Goal: Use online tool/utility

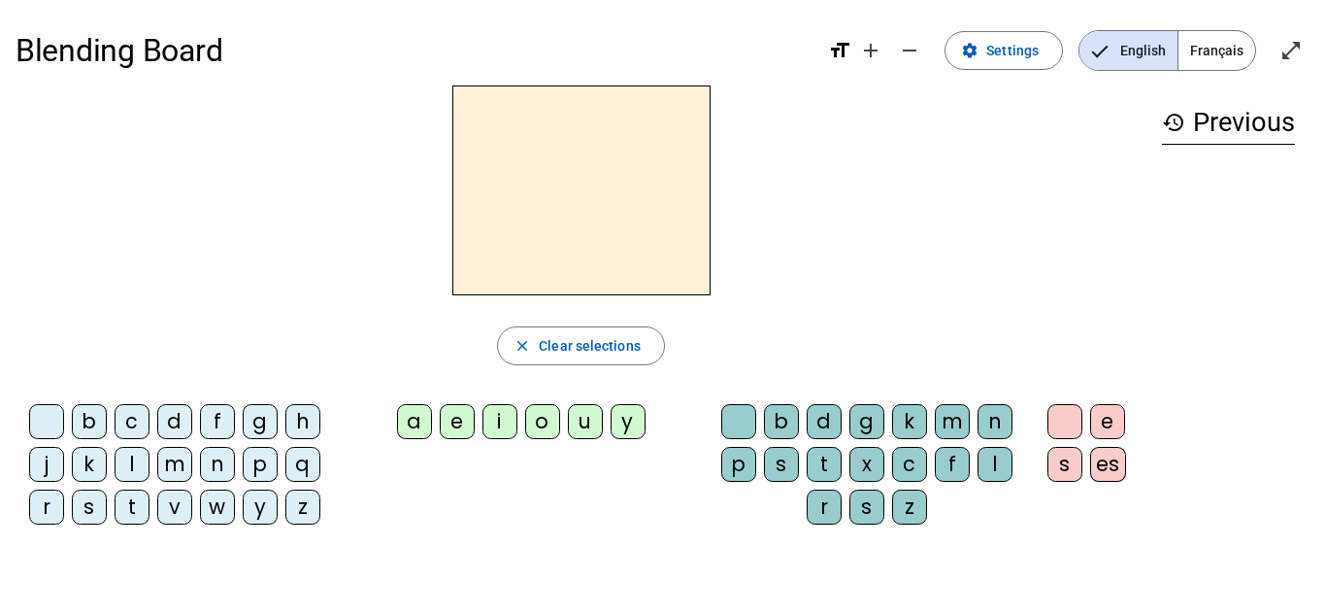
click at [415, 424] on div "a" at bounding box center [414, 421] width 35 height 35
click at [949, 413] on div "m" at bounding box center [952, 421] width 35 height 35
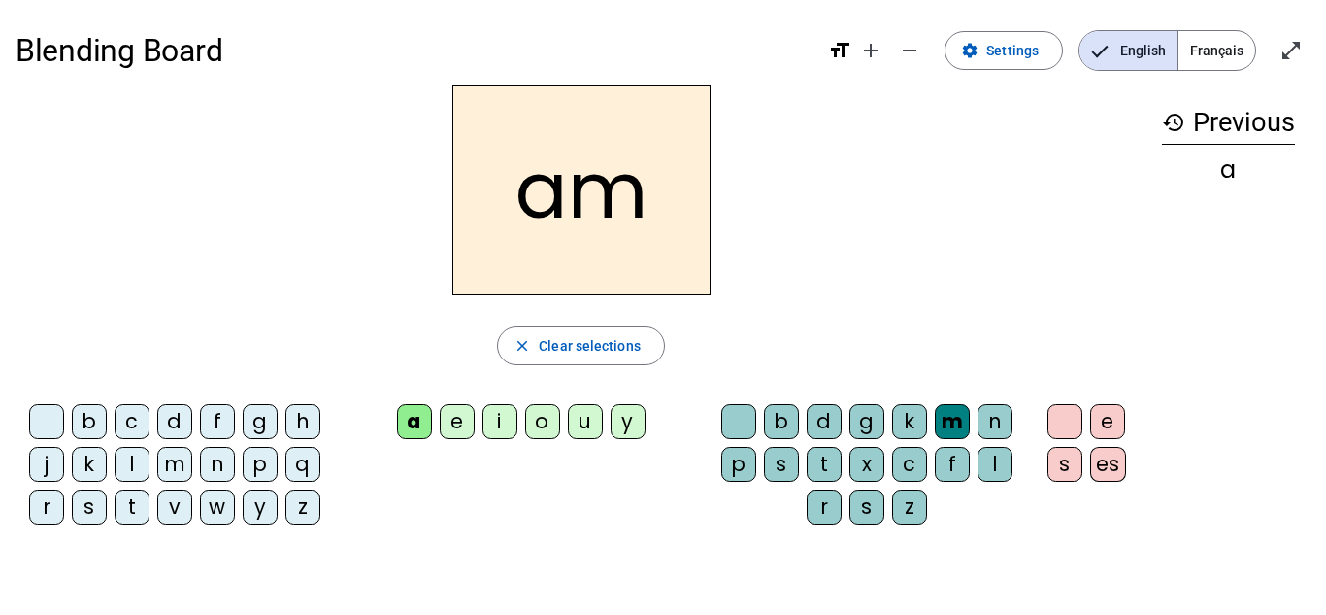
click at [508, 428] on div "i" at bounding box center [500, 421] width 35 height 35
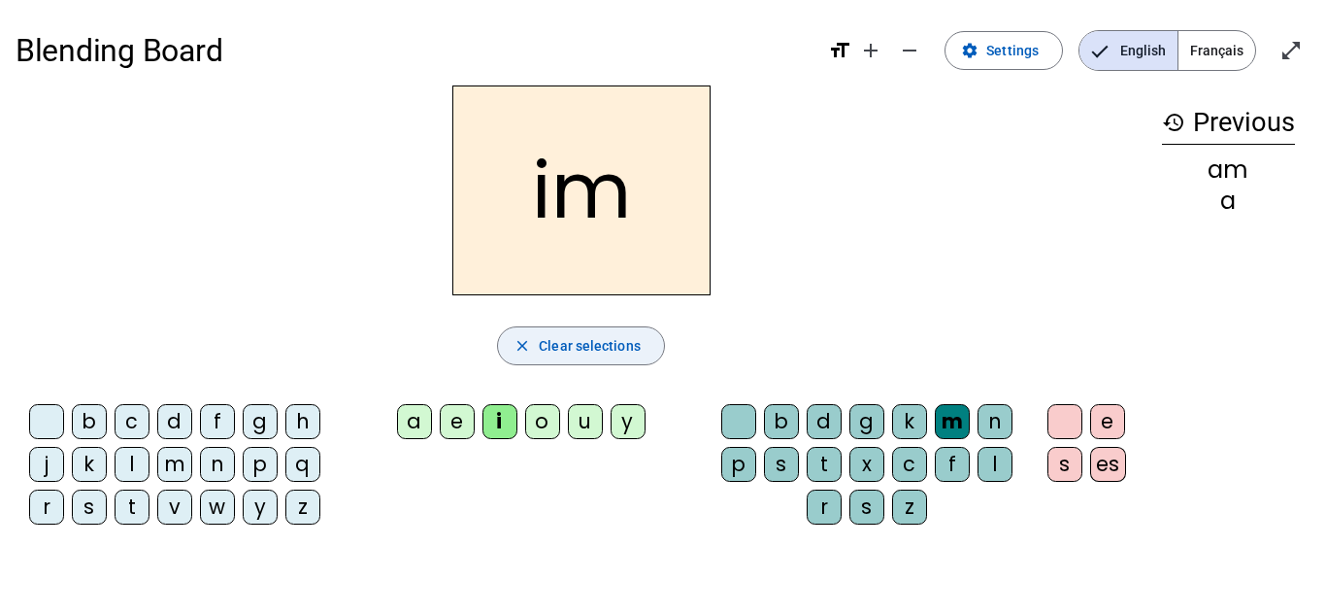
click at [523, 345] on mat-icon "close" at bounding box center [522, 345] width 17 height 17
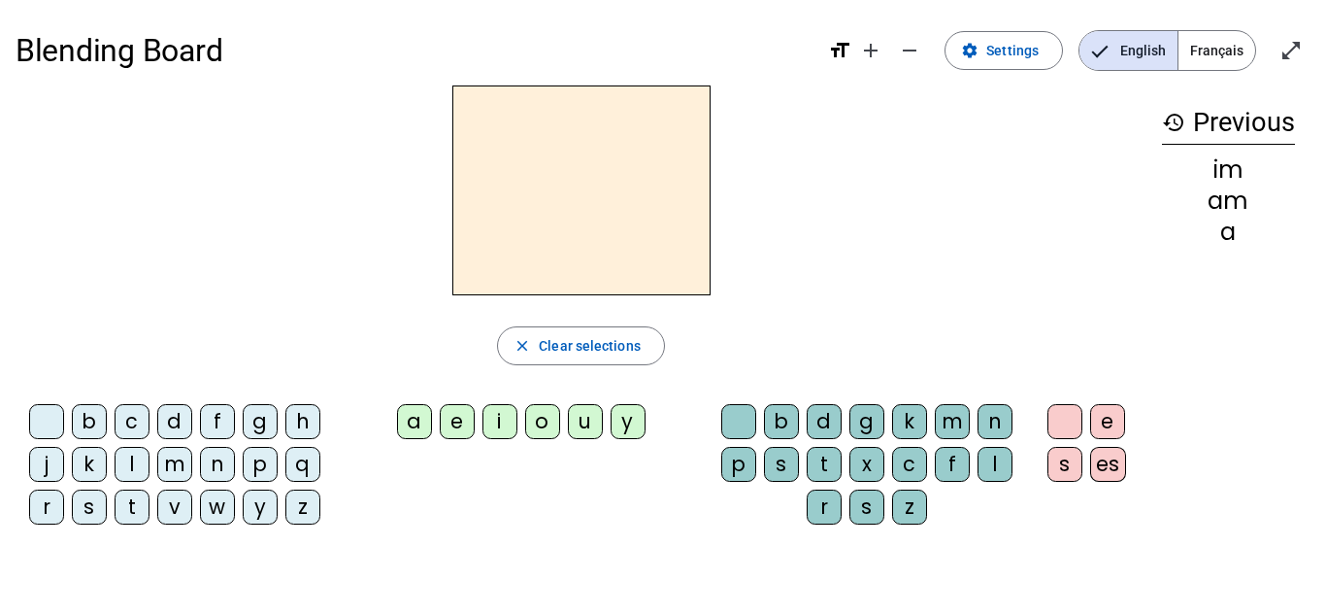
click at [1227, 229] on div "a" at bounding box center [1228, 231] width 133 height 23
click at [409, 425] on div "a" at bounding box center [414, 421] width 35 height 35
click at [946, 426] on div "m" at bounding box center [952, 421] width 35 height 35
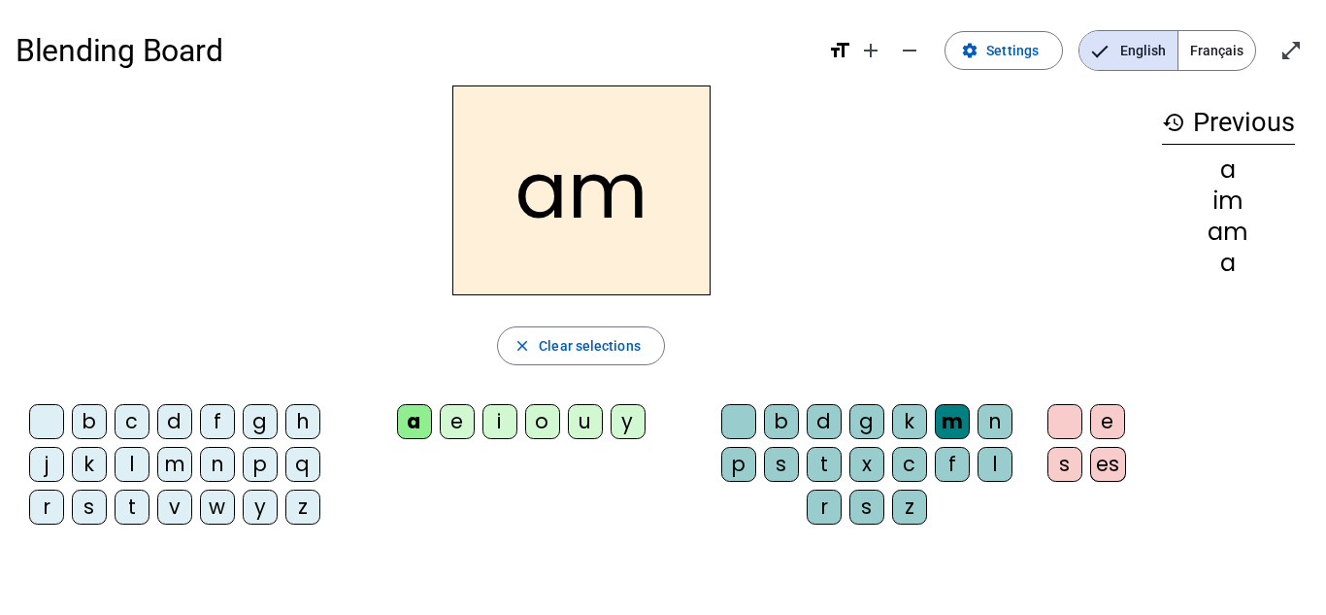
click at [650, 186] on h2 "am" at bounding box center [581, 190] width 258 height 210
click at [643, 187] on h2 "am" at bounding box center [581, 190] width 258 height 210
click at [495, 430] on div "i" at bounding box center [500, 421] width 35 height 35
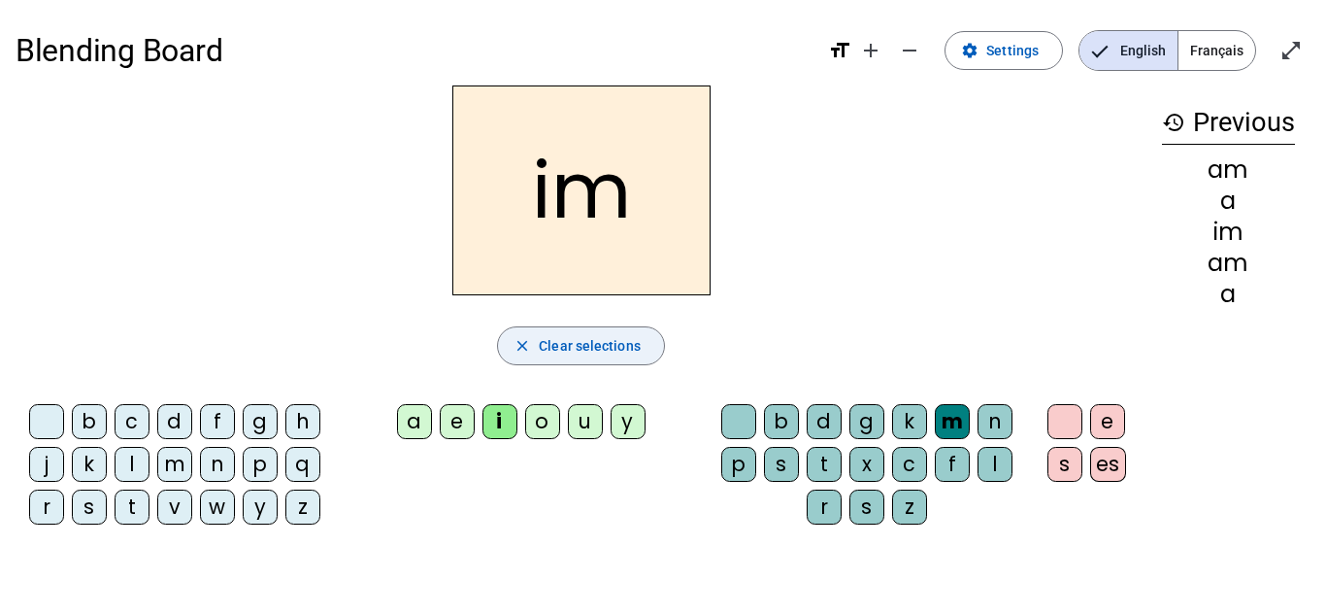
click at [577, 350] on span "Clear selections" at bounding box center [590, 345] width 102 height 23
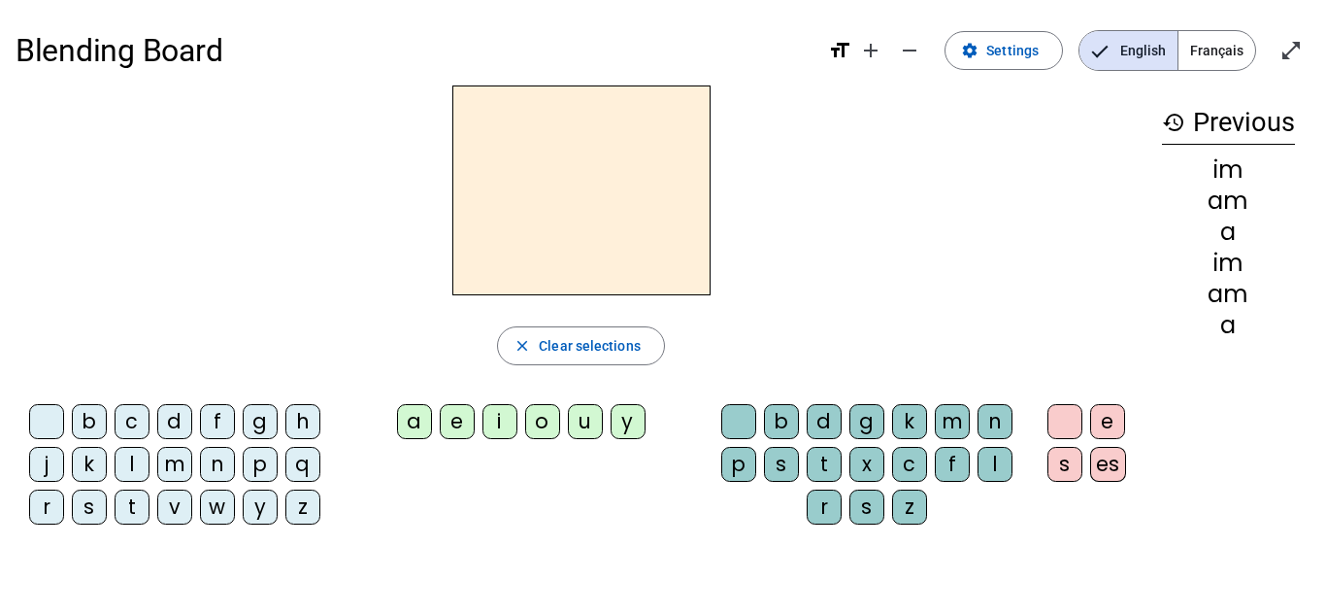
click at [1179, 121] on mat-icon "history" at bounding box center [1173, 122] width 23 height 23
click at [1234, 42] on span "Français" at bounding box center [1217, 50] width 77 height 39
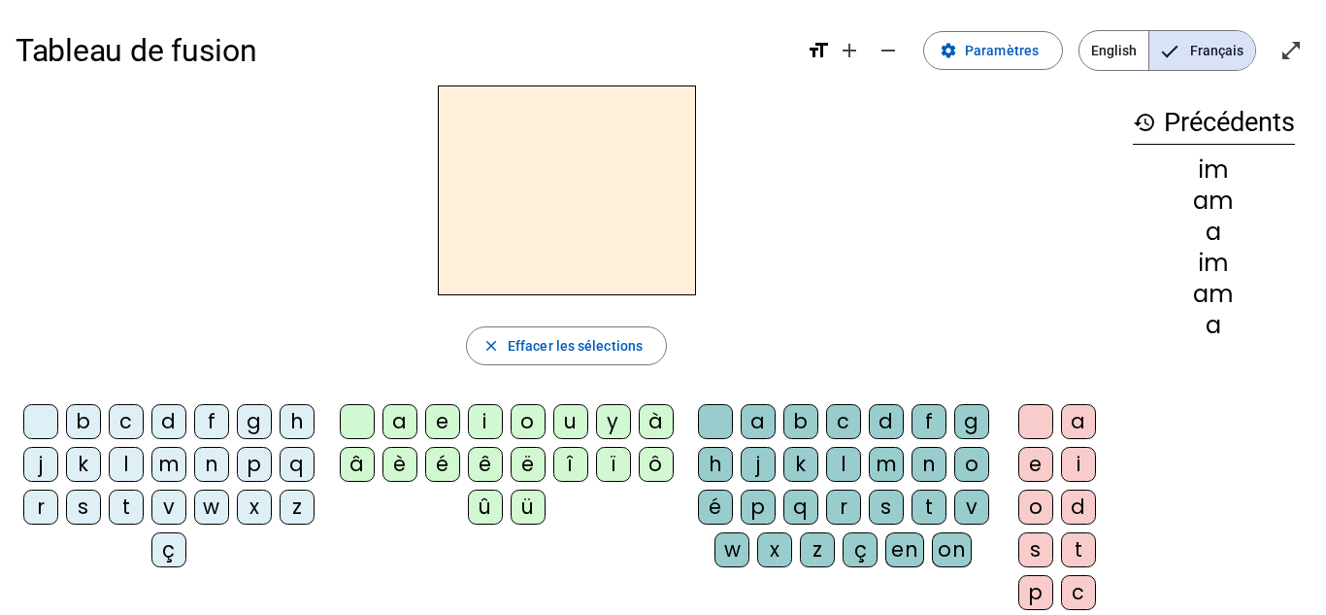
click at [394, 426] on div "a" at bounding box center [400, 421] width 35 height 35
click at [904, 460] on div "m" at bounding box center [886, 464] width 35 height 35
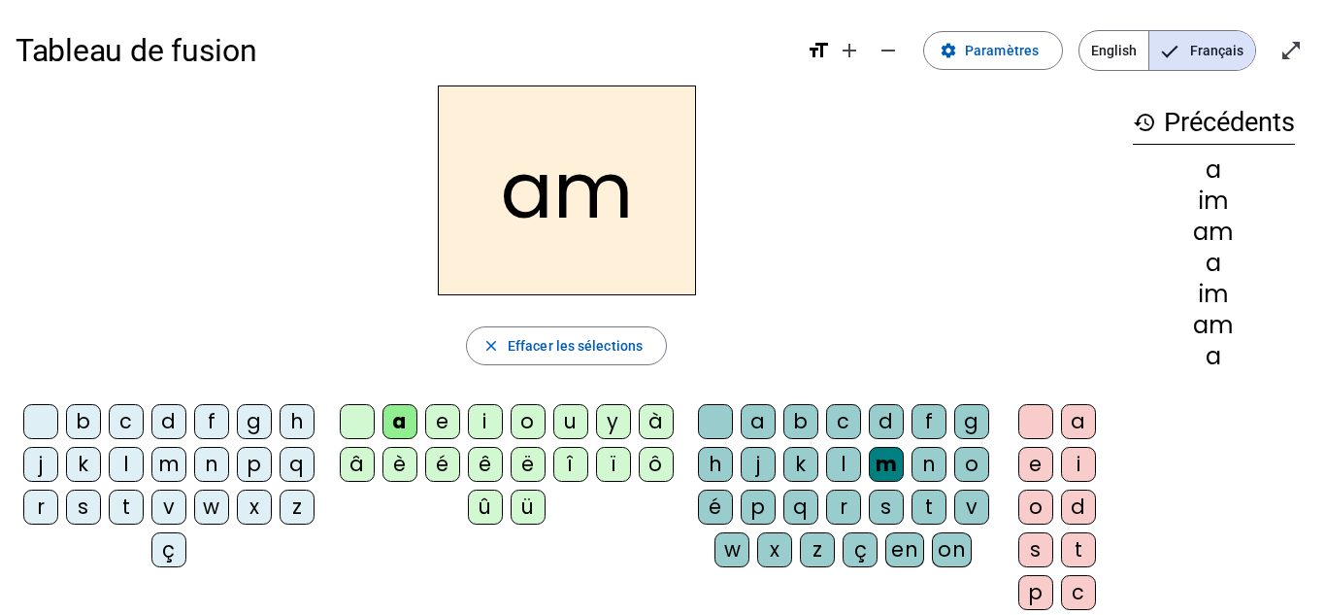
click at [622, 188] on h2 "am" at bounding box center [567, 190] width 258 height 210
click at [849, 47] on mat-icon "add" at bounding box center [849, 50] width 23 height 23
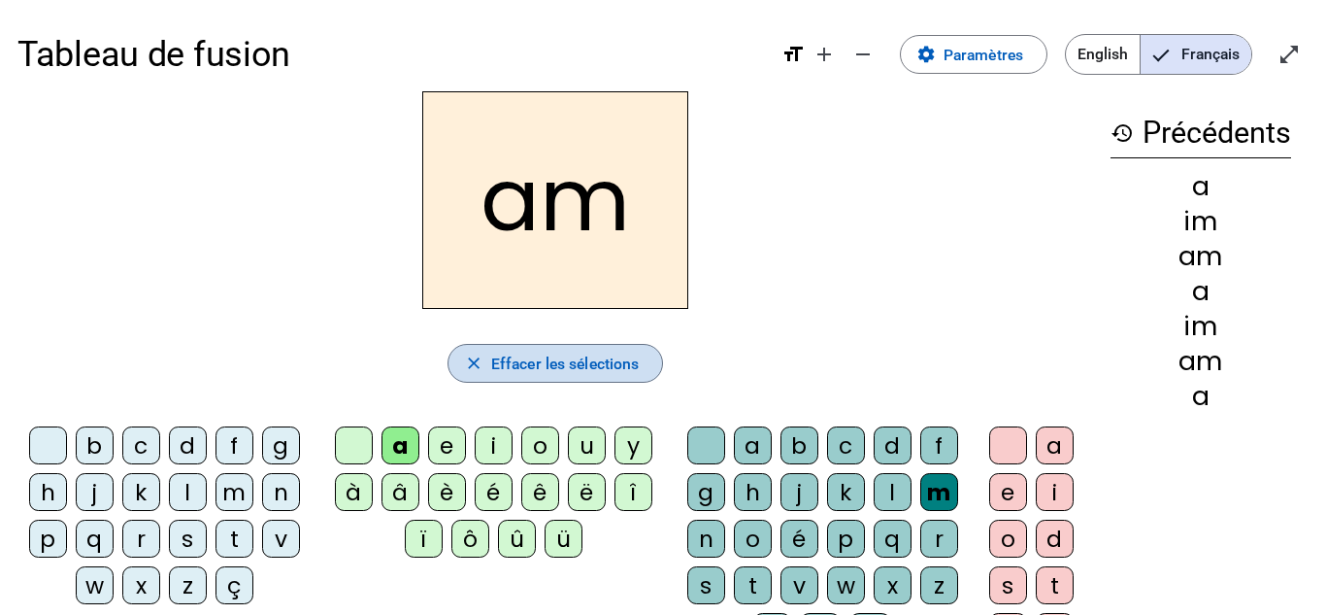
click at [536, 373] on span "Effacer les sélections" at bounding box center [565, 363] width 148 height 26
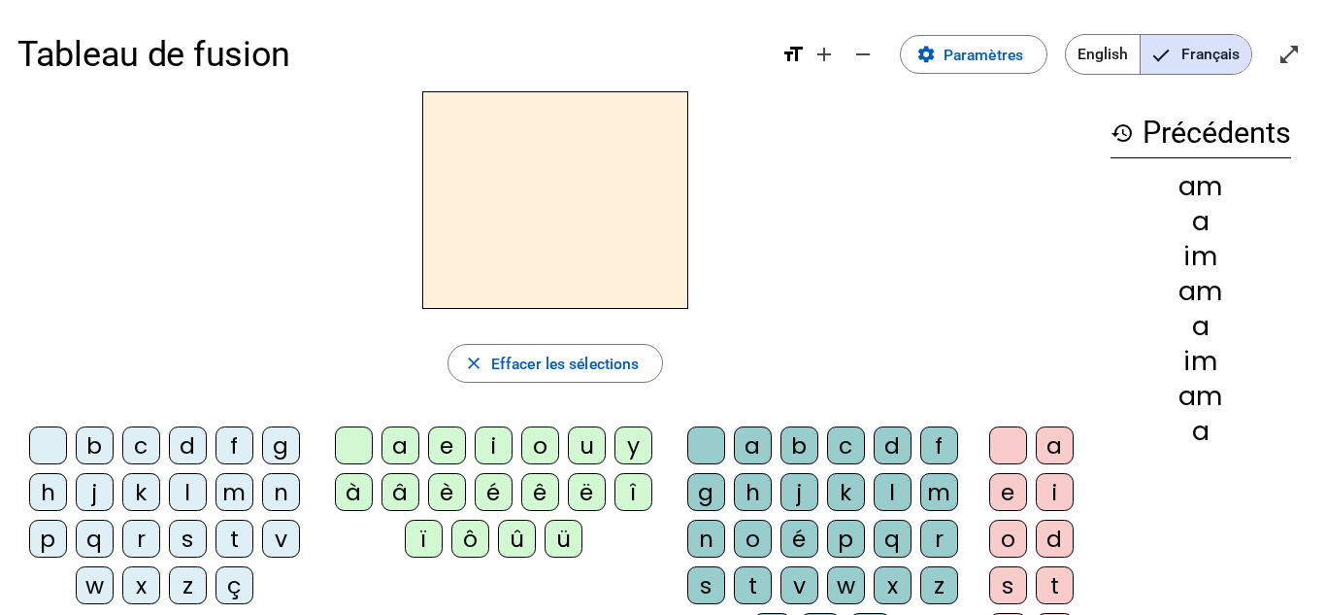
click at [565, 227] on h2 at bounding box center [555, 199] width 266 height 217
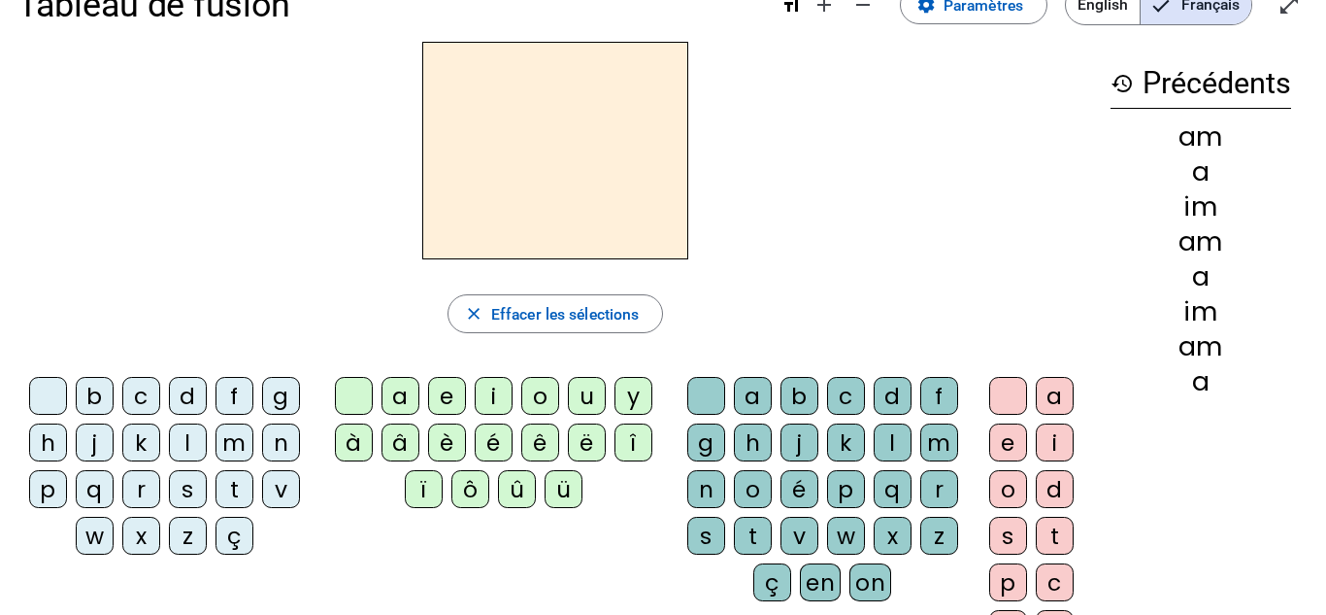
scroll to position [46, 0]
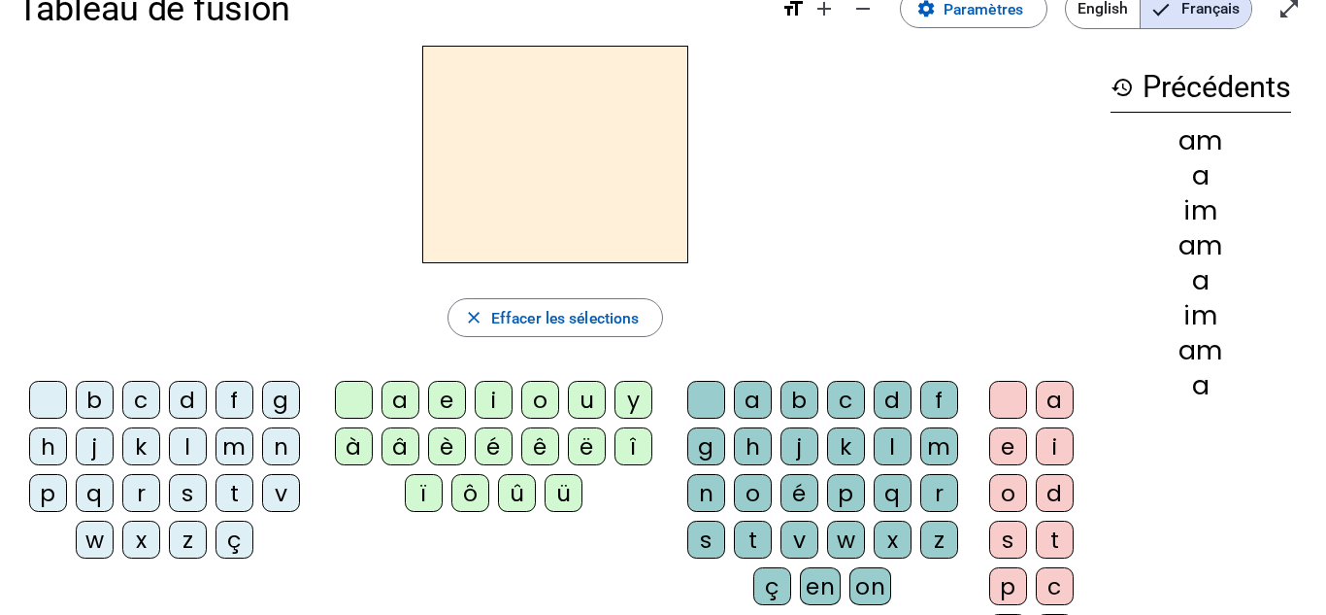
click at [400, 390] on div "a" at bounding box center [401, 400] width 38 height 38
click at [935, 450] on div "m" at bounding box center [939, 446] width 38 height 38
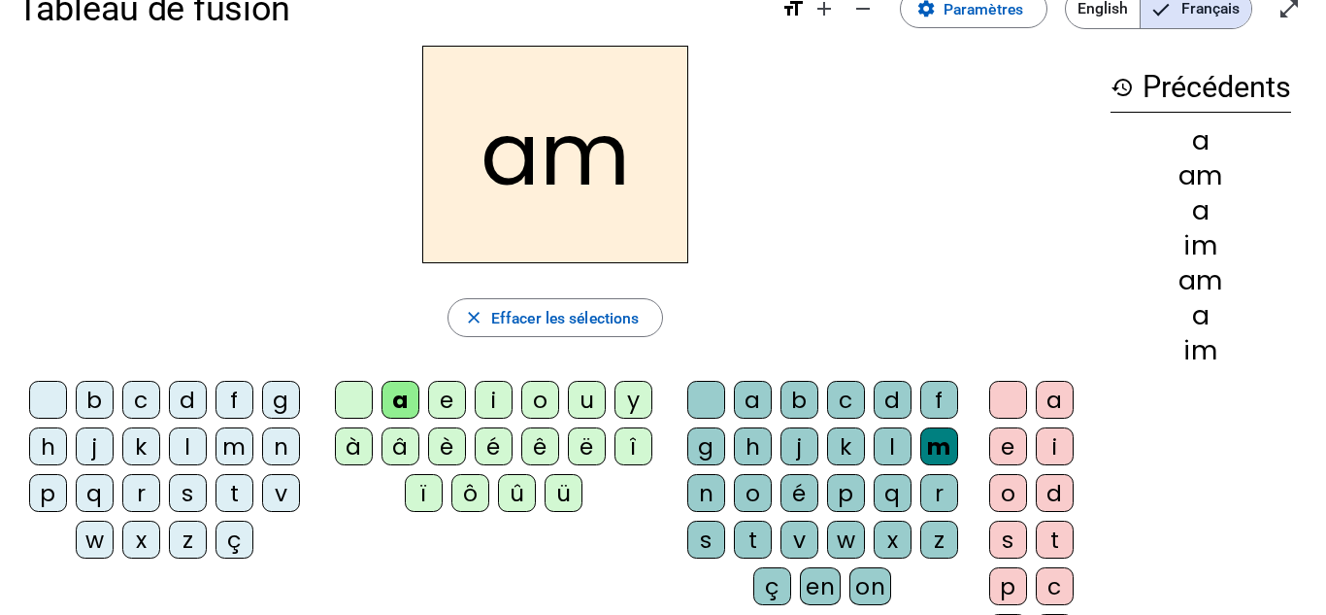
click at [638, 148] on h2 "am" at bounding box center [555, 154] width 266 height 217
click at [626, 150] on h2 "am" at bounding box center [555, 154] width 266 height 217
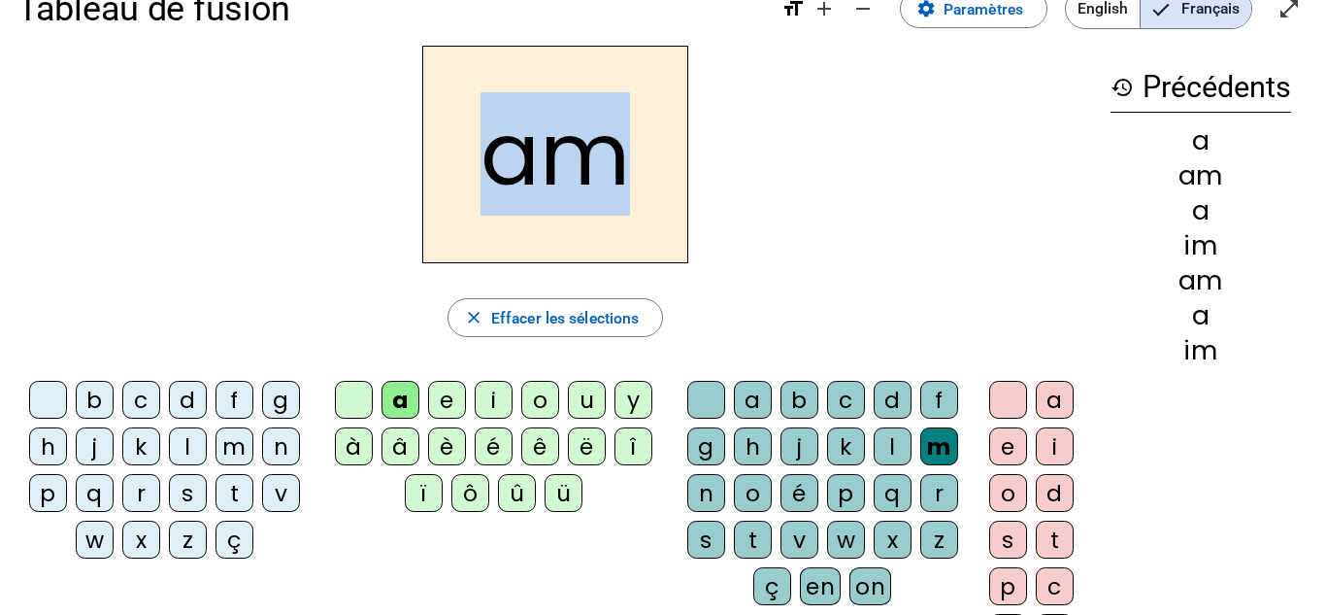
click at [626, 150] on h2 "am" at bounding box center [555, 154] width 266 height 217
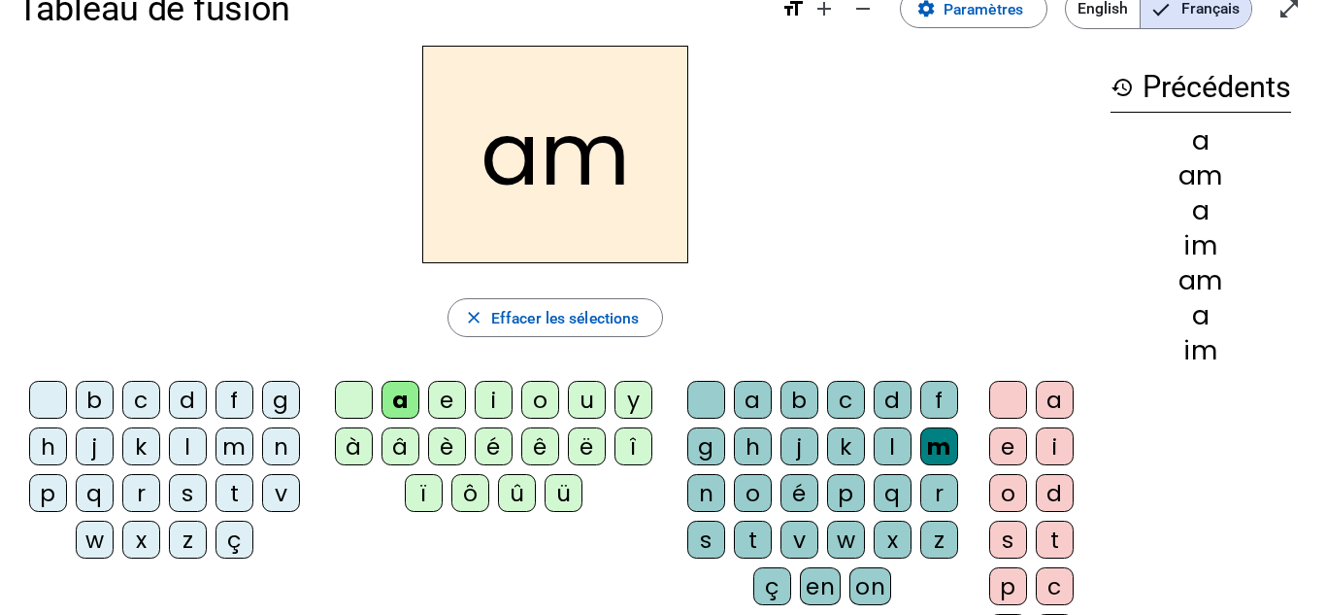
click at [626, 150] on h2 "am" at bounding box center [555, 154] width 266 height 217
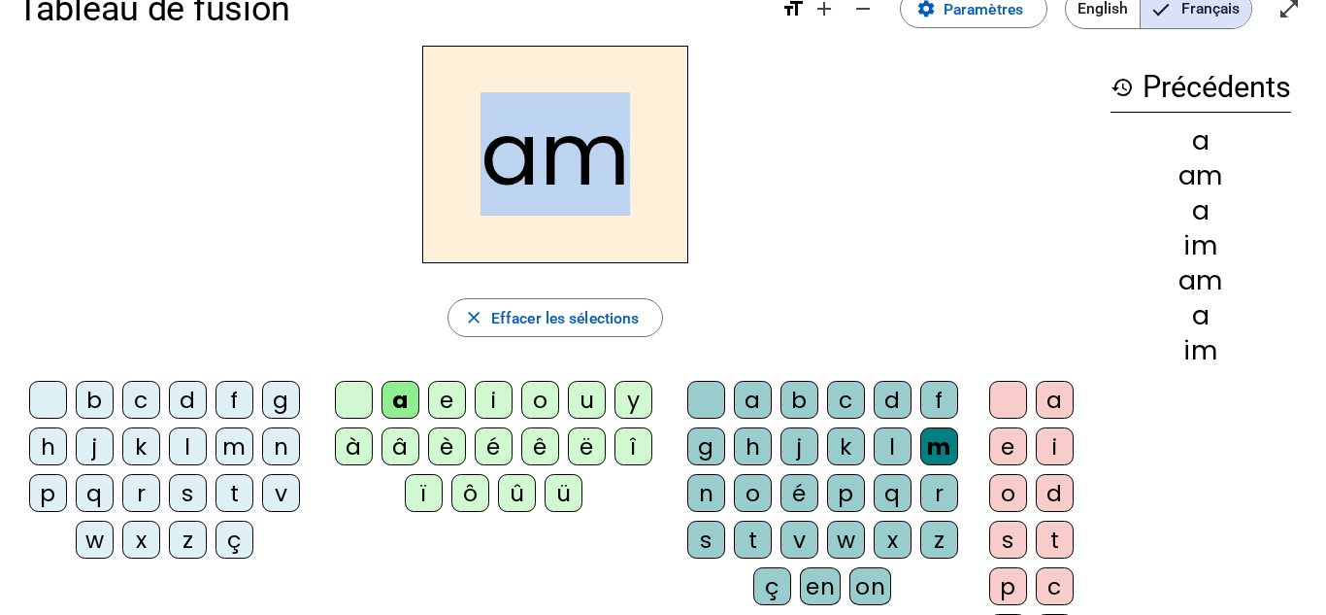
click at [626, 150] on h2 "am" at bounding box center [555, 154] width 266 height 217
